Goal: Register for event/course

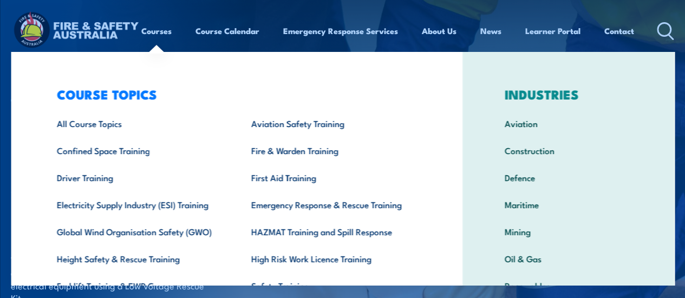
click at [245, 44] on div "Courses Course Calendar Emergency Response Services Services Overview Emergency…" at bounding box center [342, 31] width 663 height 43
click at [34, 64] on div "COURSE TOPICS All Course Topics Aviation Safety Training Confined Space Trainin…" at bounding box center [236, 223] width 451 height 342
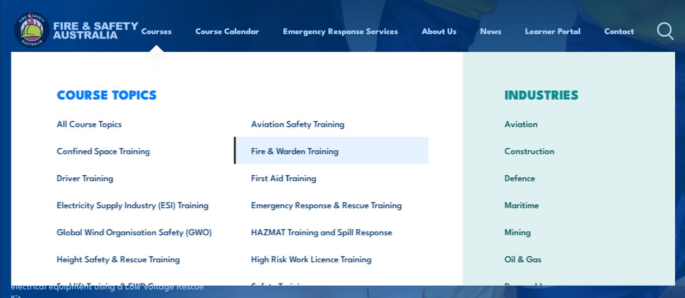
click at [278, 149] on link "Fire & Warden Training" at bounding box center [331, 150] width 194 height 27
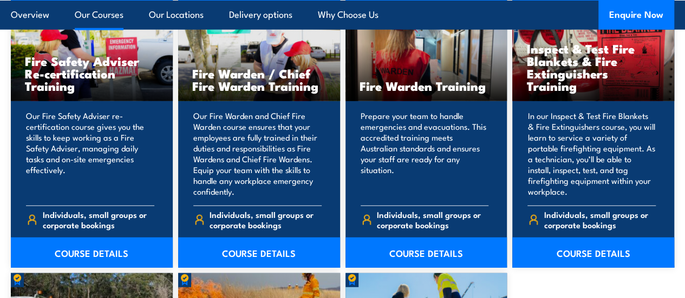
scroll to position [1431, 0]
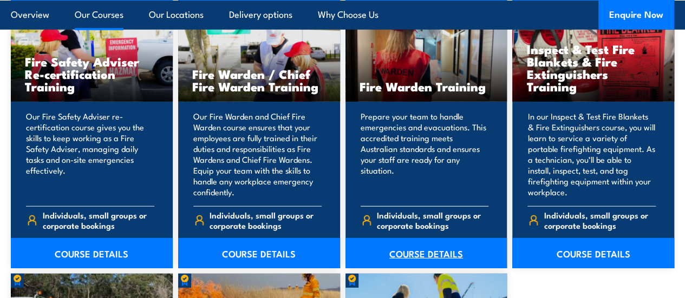
click at [427, 268] on link "COURSE DETAILS" at bounding box center [426, 253] width 162 height 30
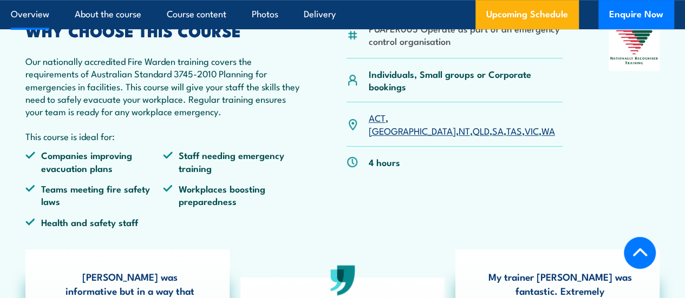
scroll to position [350, 0]
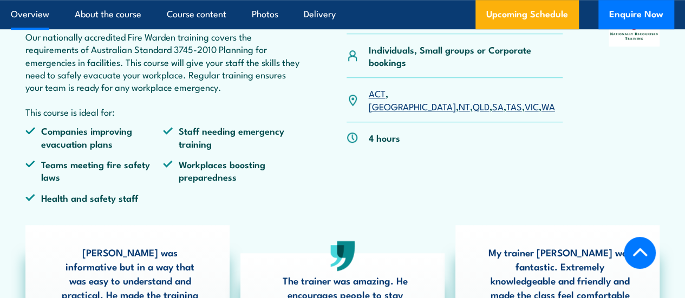
click at [524, 119] on div "ACT , [GEOGRAPHIC_DATA] , [GEOGRAPHIC_DATA] , [GEOGRAPHIC_DATA] , [GEOGRAPHIC_D…" at bounding box center [454, 100] width 216 height 44
click at [541, 113] on link "WA" at bounding box center [548, 106] width 14 height 13
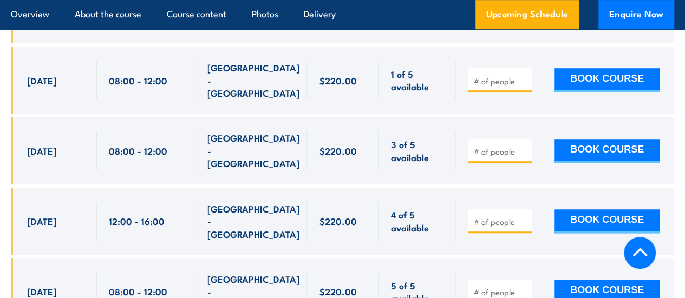
scroll to position [2387, 0]
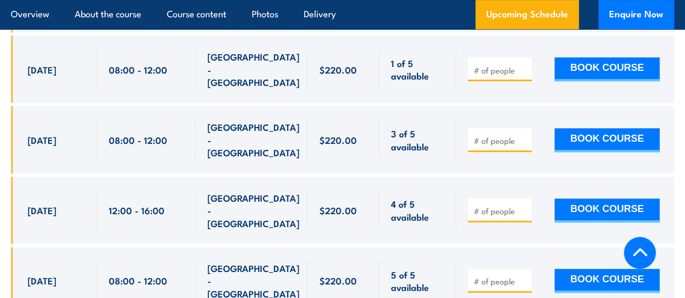
drag, startPoint x: 17, startPoint y: 181, endPoint x: 511, endPoint y: 242, distance: 497.7
click at [511, 242] on div "Full Full" at bounding box center [342, 77] width 663 height 647
copy div "25 Aug, 2025 08:00 - 12:00 NORTH LAKE - WA Full $220.00 $220.00 Full ENQUIRE NO…"
